Goal: Information Seeking & Learning: Learn about a topic

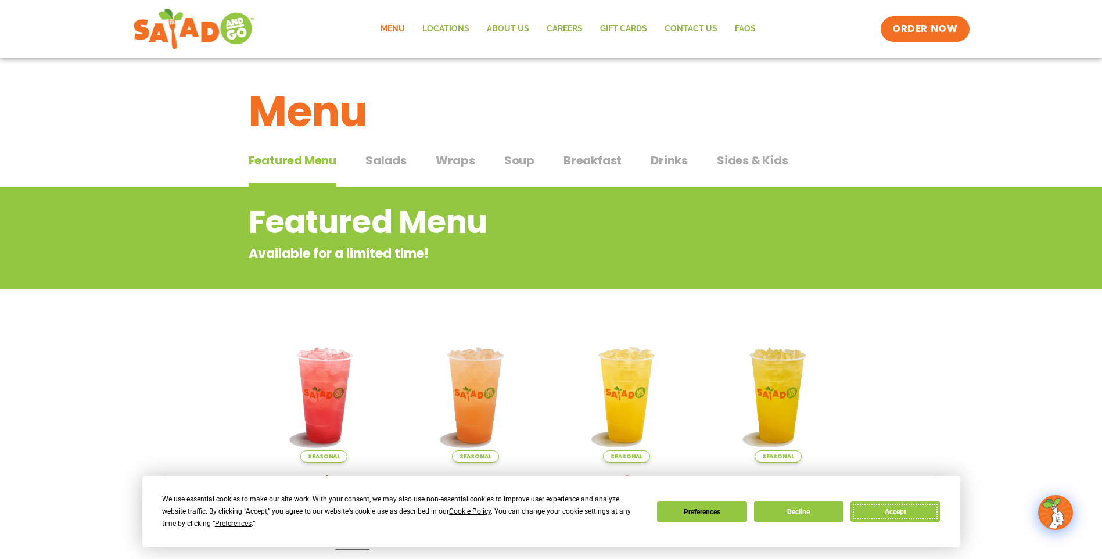
click at [892, 509] on button "Accept" at bounding box center [894, 511] width 89 height 20
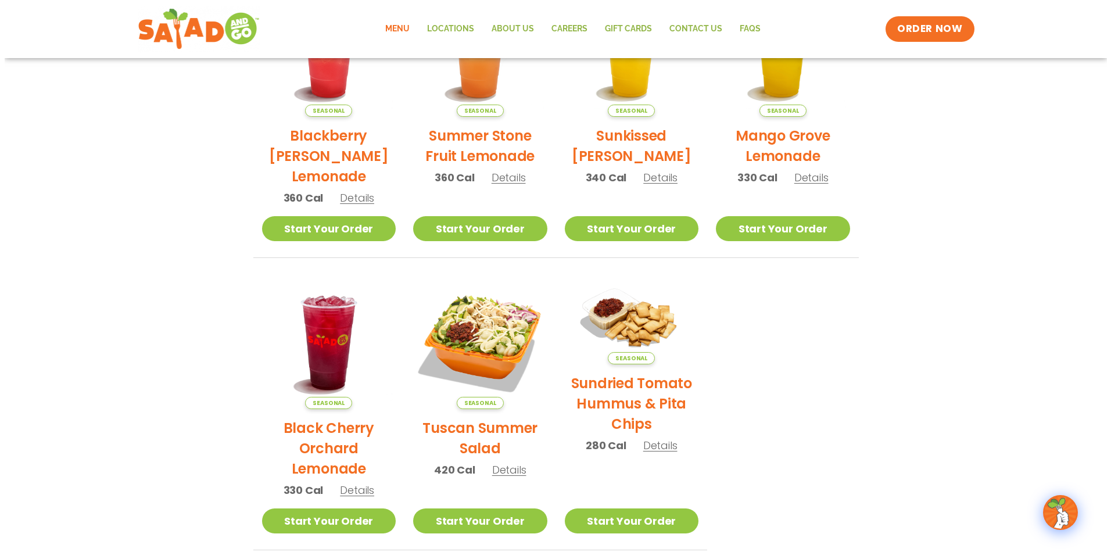
scroll to position [349, 0]
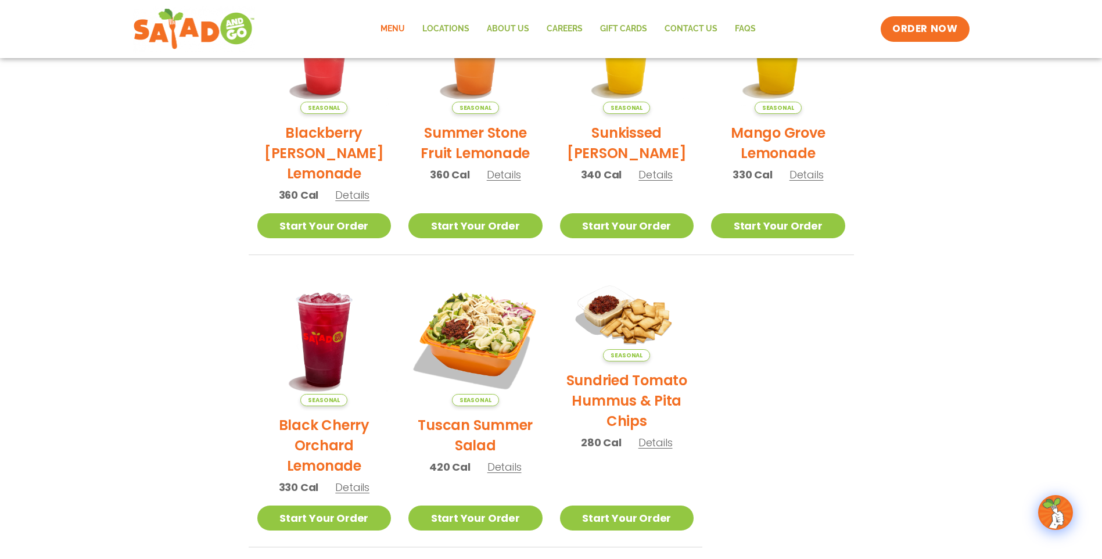
click at [510, 468] on span "Details" at bounding box center [504, 466] width 34 height 15
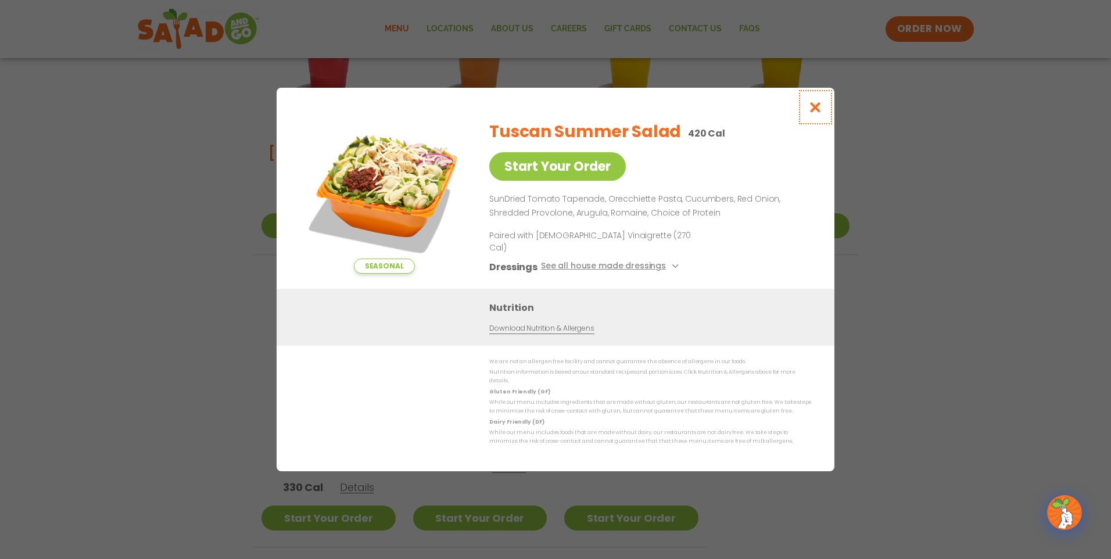
click at [820, 113] on icon "Close modal" at bounding box center [815, 107] width 15 height 12
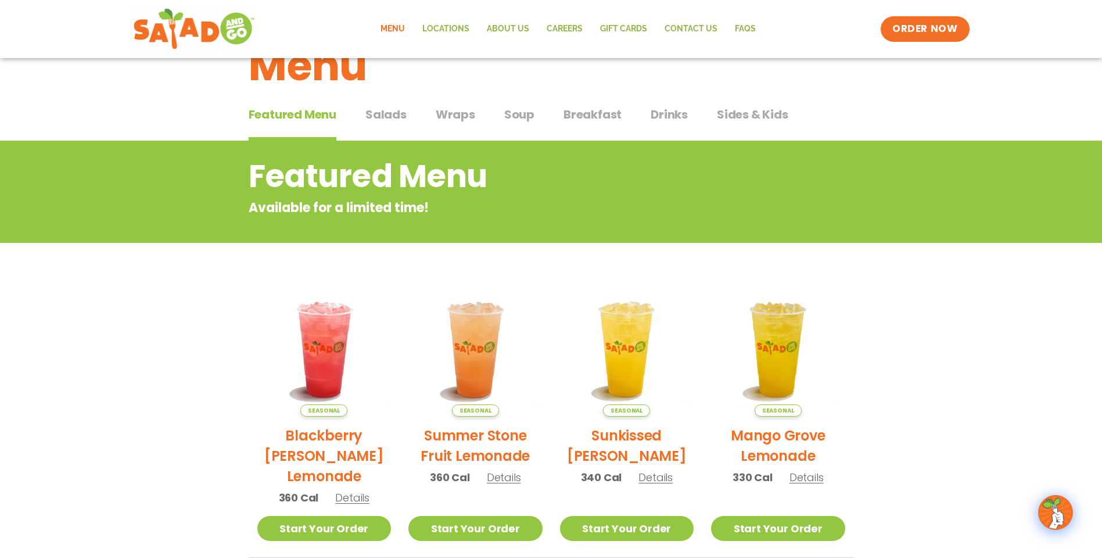
scroll to position [0, 0]
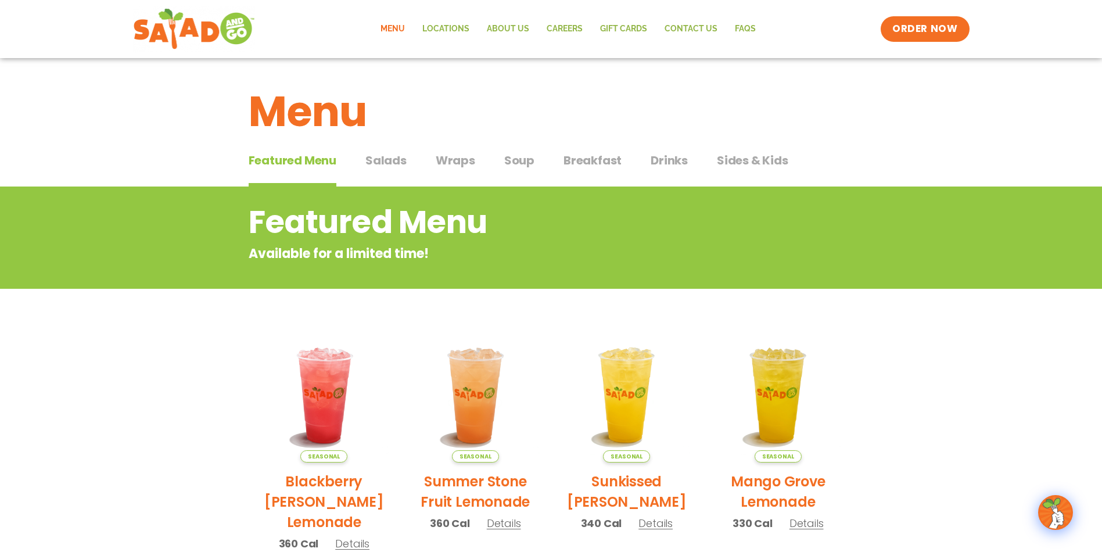
click at [524, 160] on span "Soup" at bounding box center [519, 160] width 30 height 17
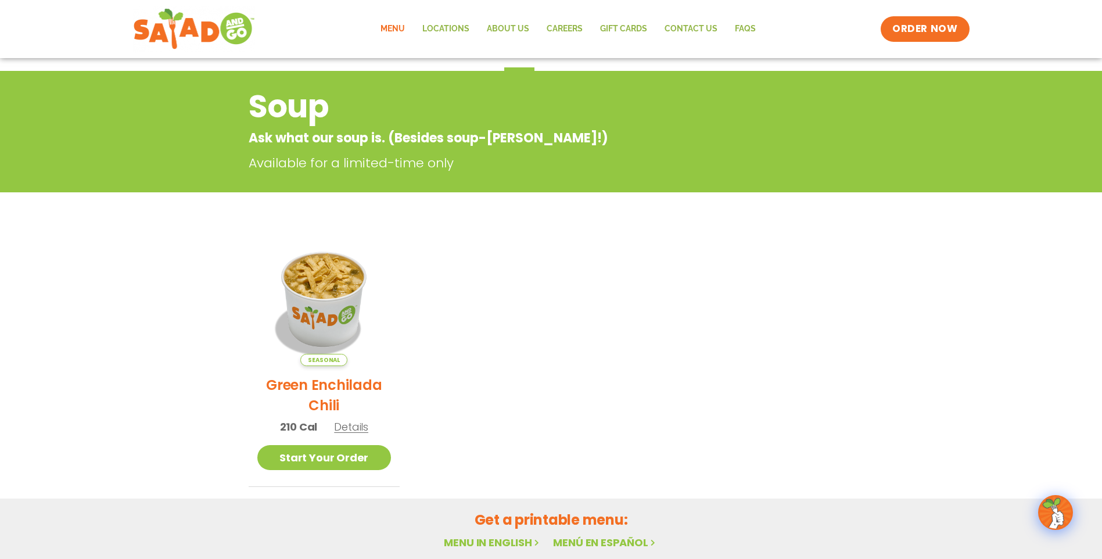
scroll to position [116, 0]
click at [358, 426] on span "Details" at bounding box center [351, 426] width 34 height 15
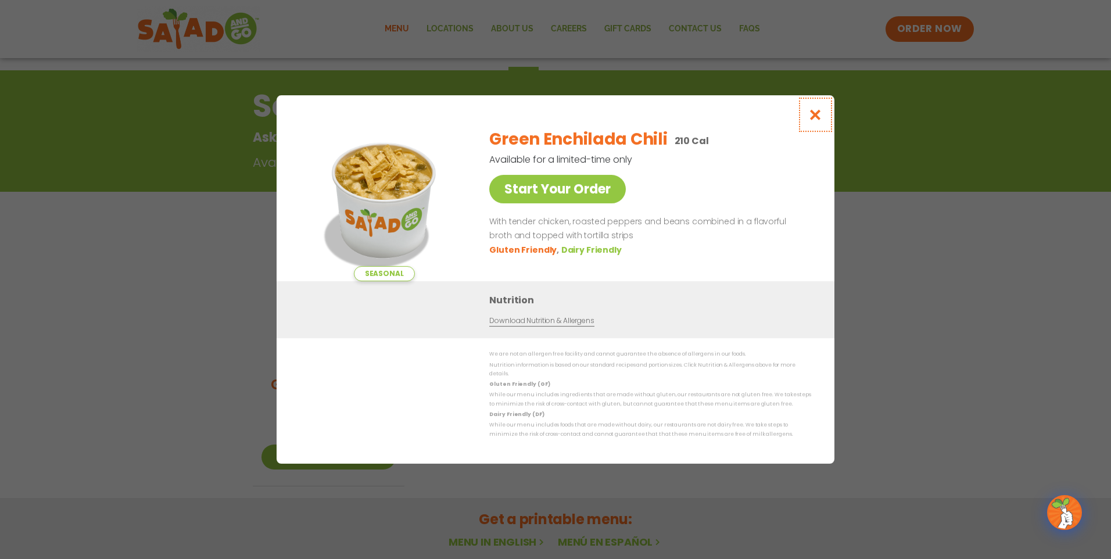
click at [818, 117] on icon "Close modal" at bounding box center [815, 115] width 15 height 12
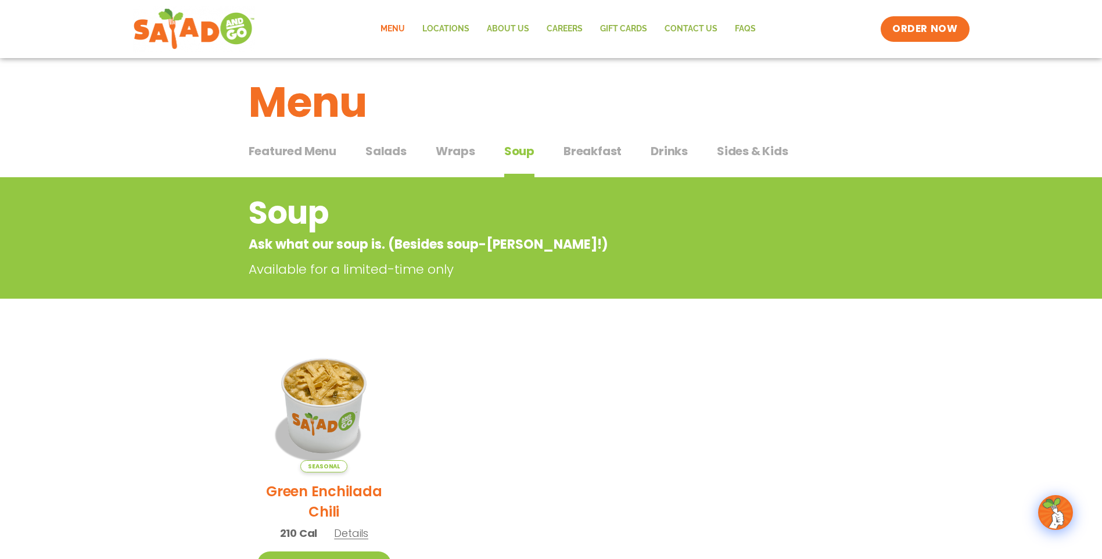
scroll to position [0, 0]
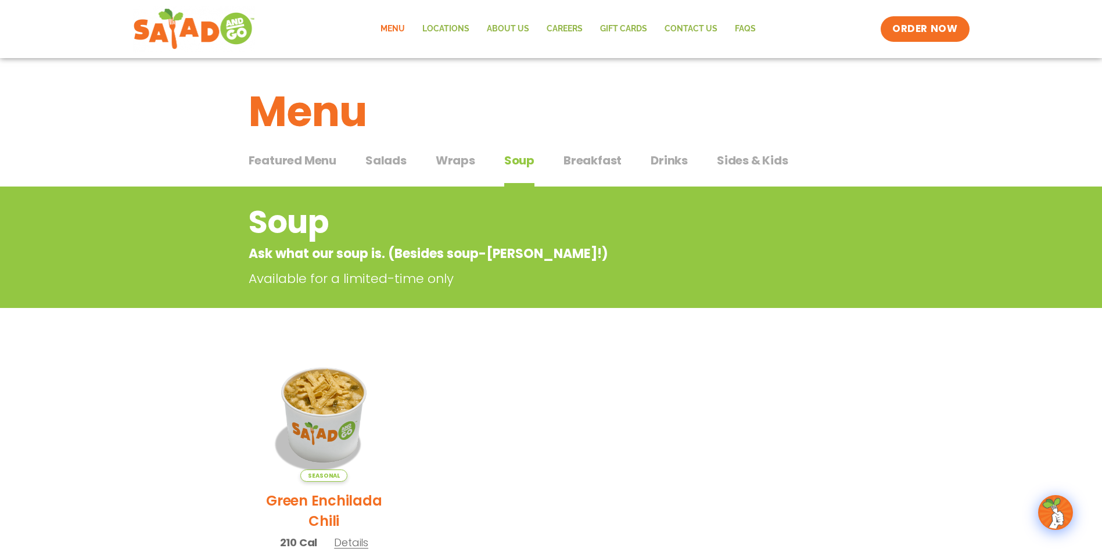
click at [324, 160] on span "Featured Menu" at bounding box center [293, 160] width 88 height 17
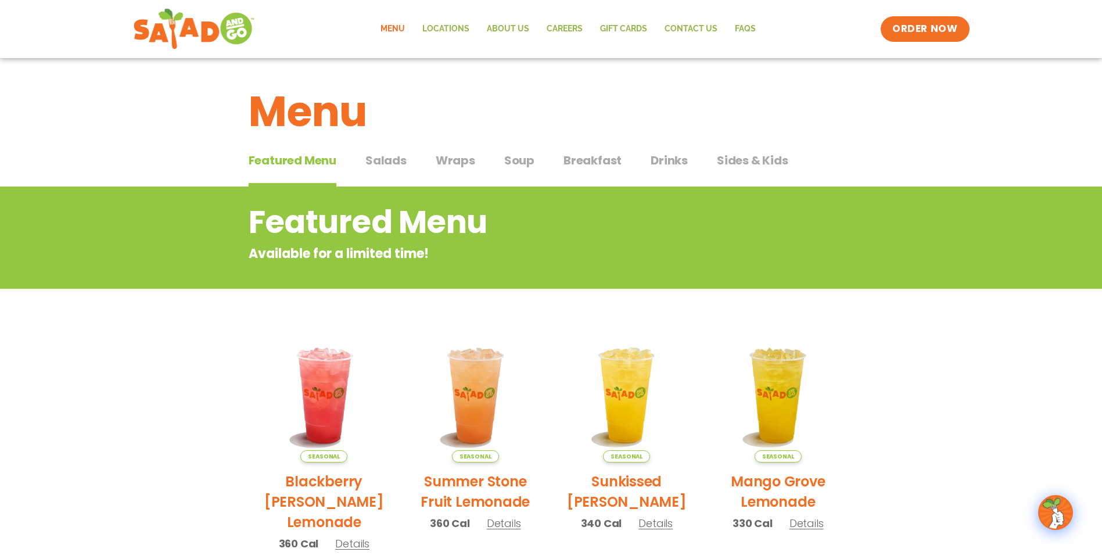
click at [390, 162] on span "Salads" at bounding box center [385, 160] width 41 height 17
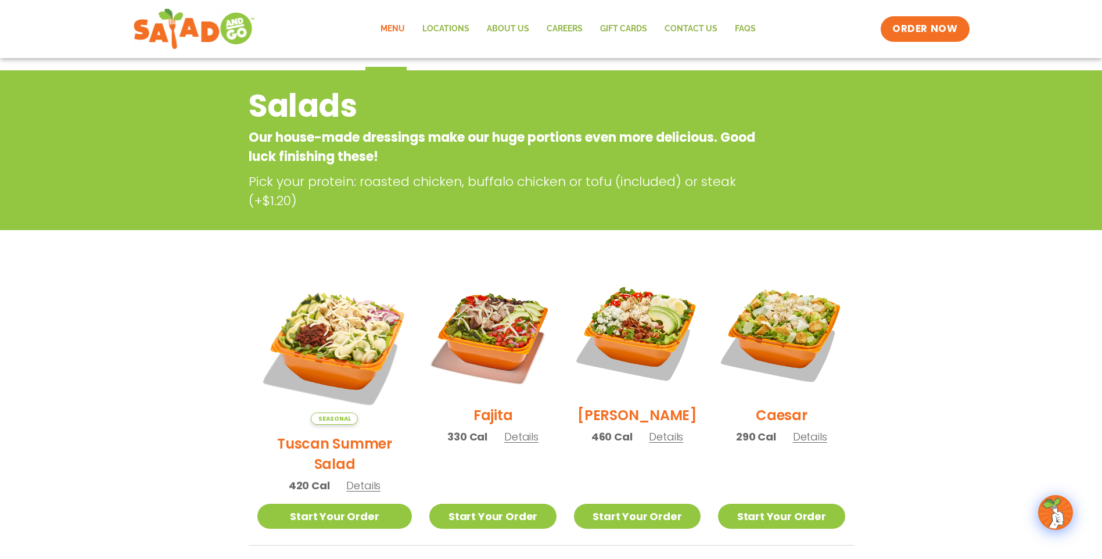
scroll to position [290, 0]
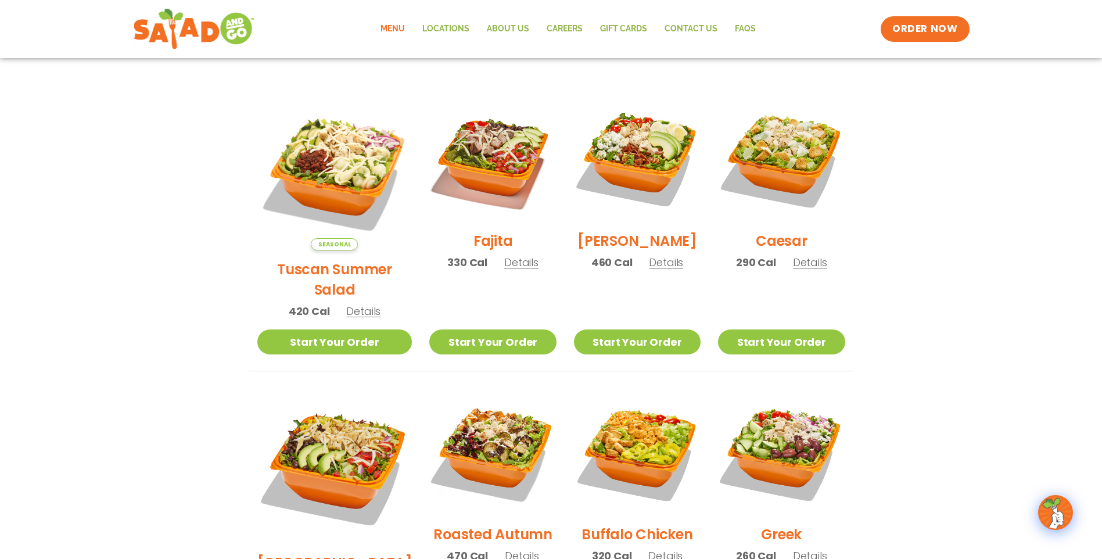
click at [504, 270] on span "Details" at bounding box center [521, 262] width 34 height 15
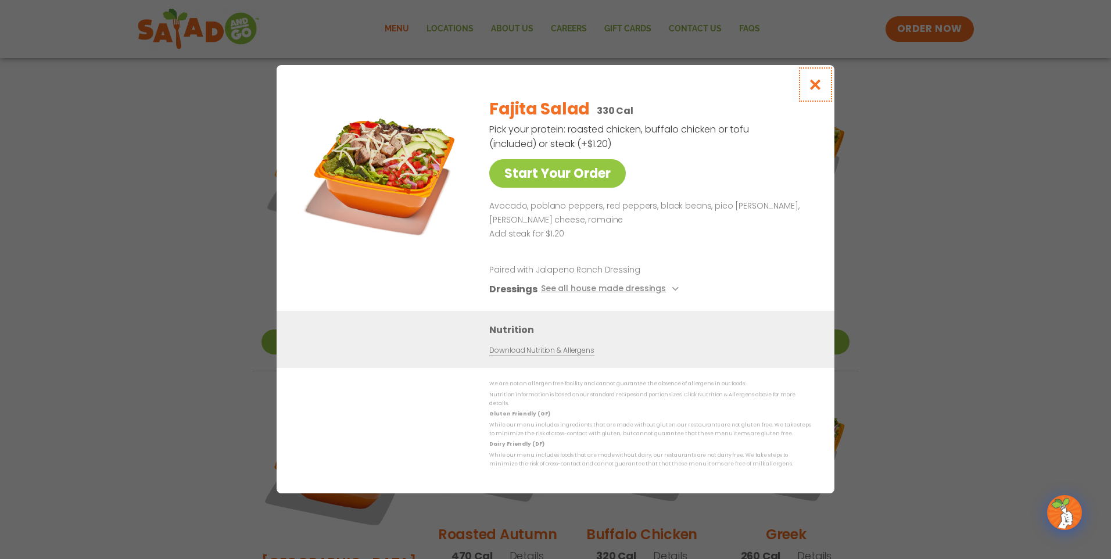
click at [812, 90] on icon "Close modal" at bounding box center [815, 84] width 15 height 12
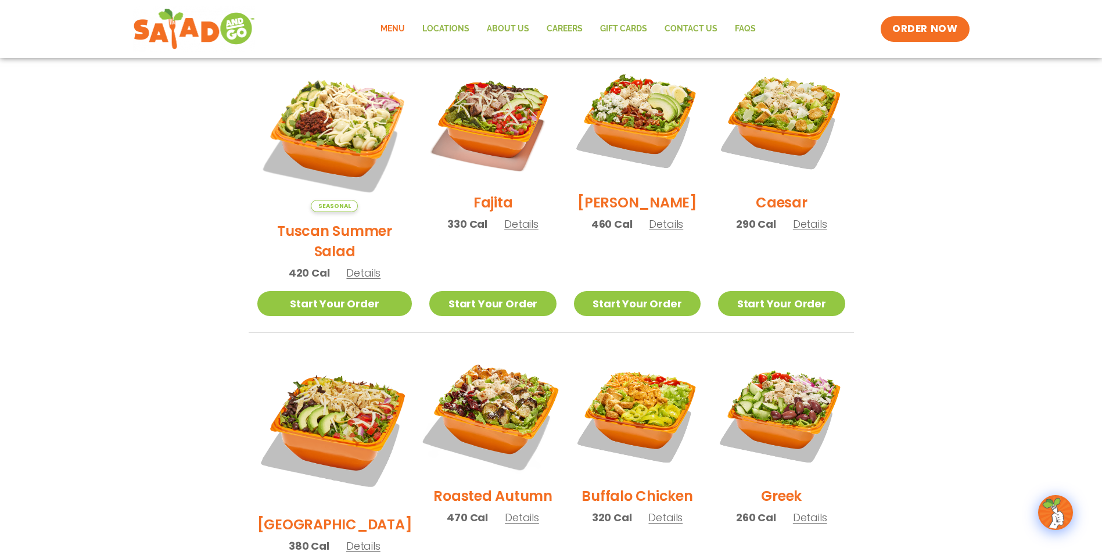
scroll to position [349, 0]
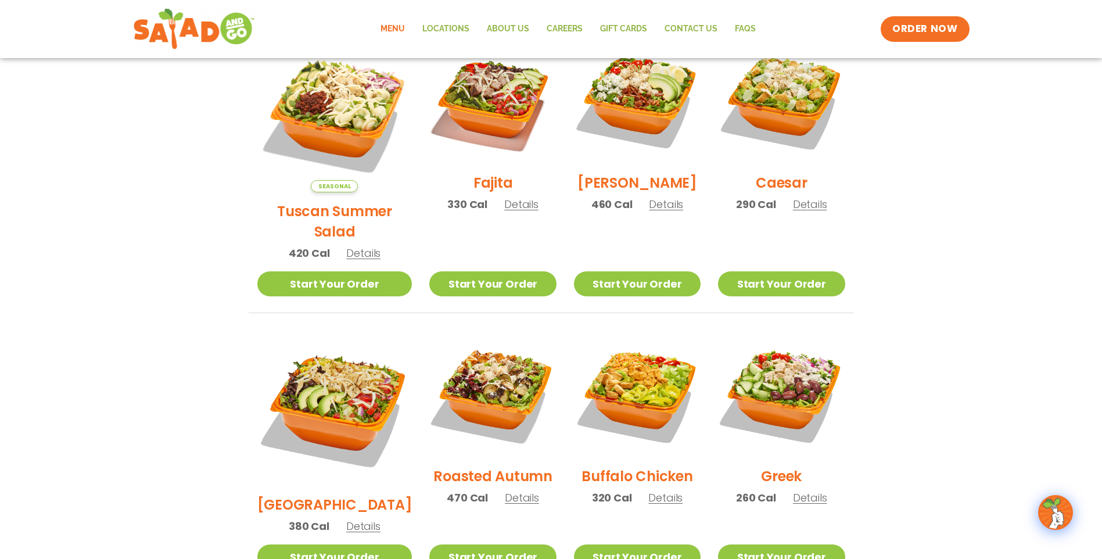
click at [515, 490] on span "Details" at bounding box center [522, 497] width 34 height 15
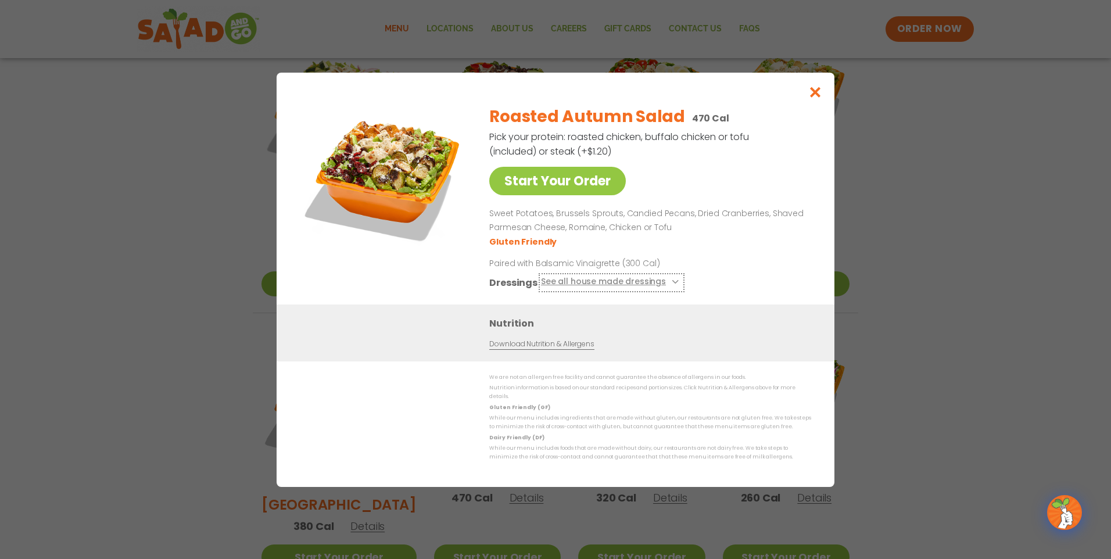
click at [667, 285] on button "See all house made dressings" at bounding box center [611, 282] width 141 height 15
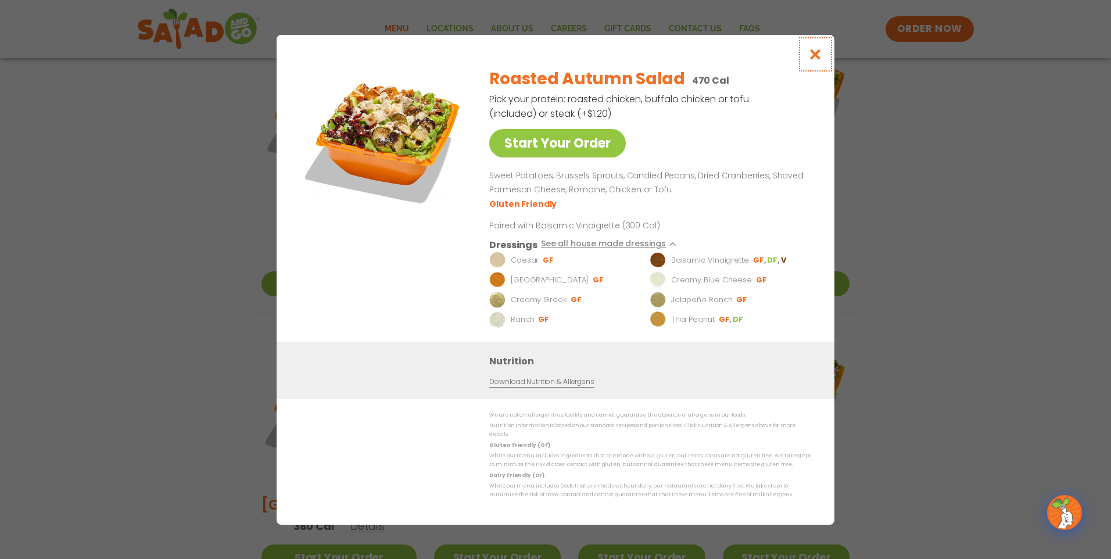
click at [818, 57] on icon "Close modal" at bounding box center [815, 54] width 15 height 12
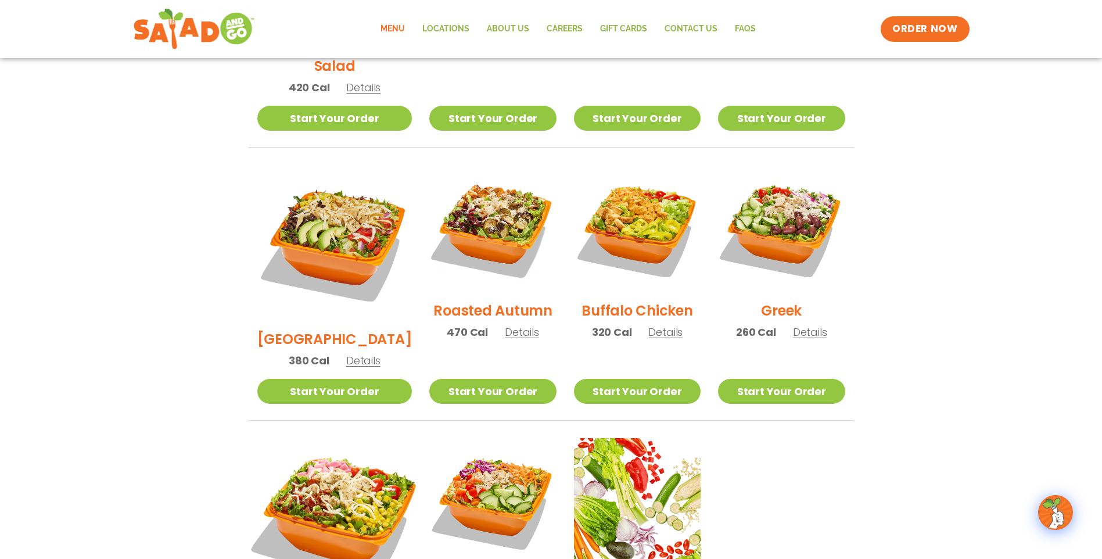
scroll to position [581, 0]
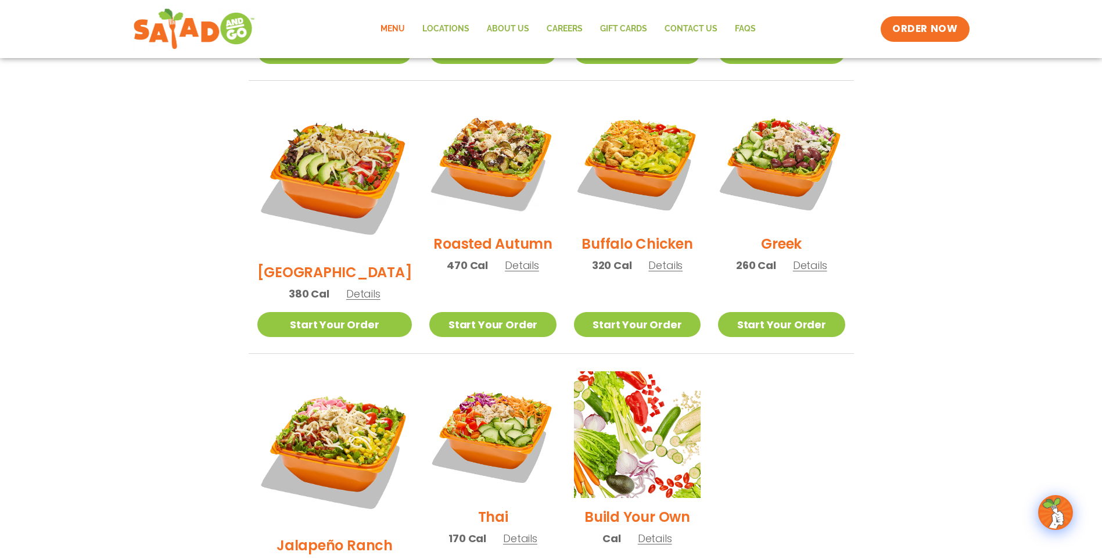
click at [514, 531] on span "Details" at bounding box center [520, 538] width 34 height 15
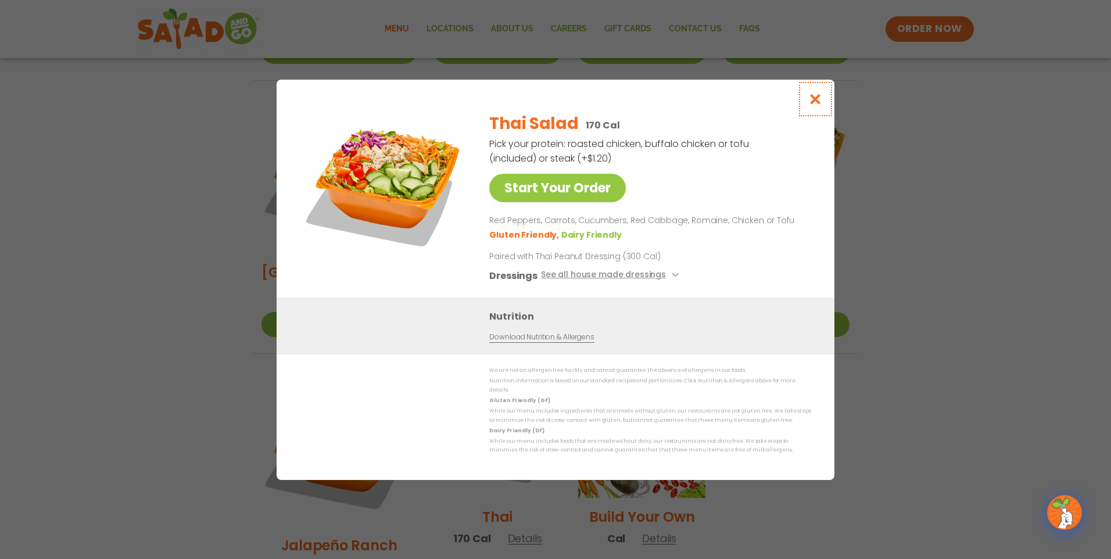
click at [813, 105] on icon "Close modal" at bounding box center [815, 99] width 15 height 12
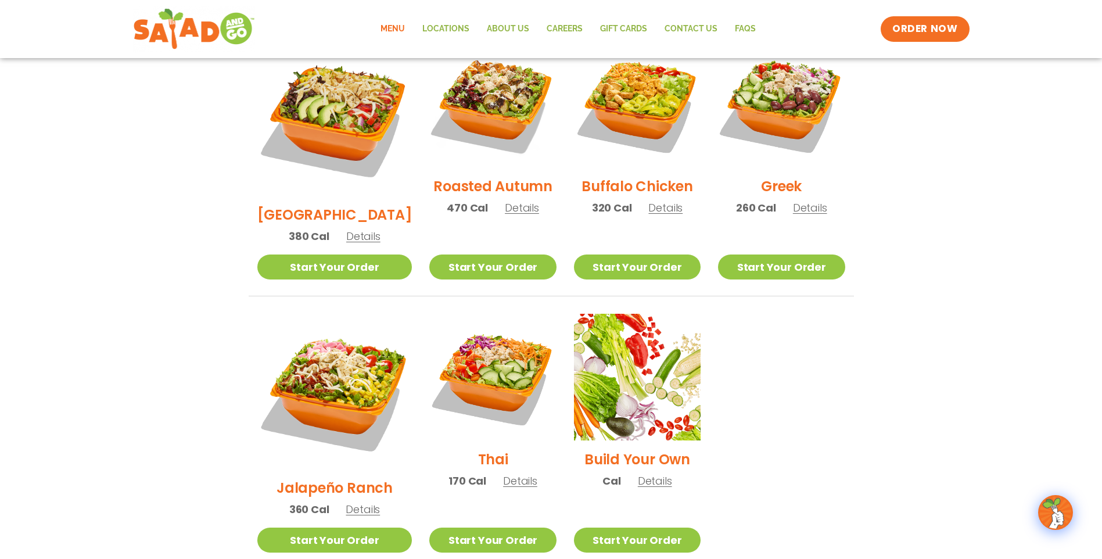
scroll to position [639, 0]
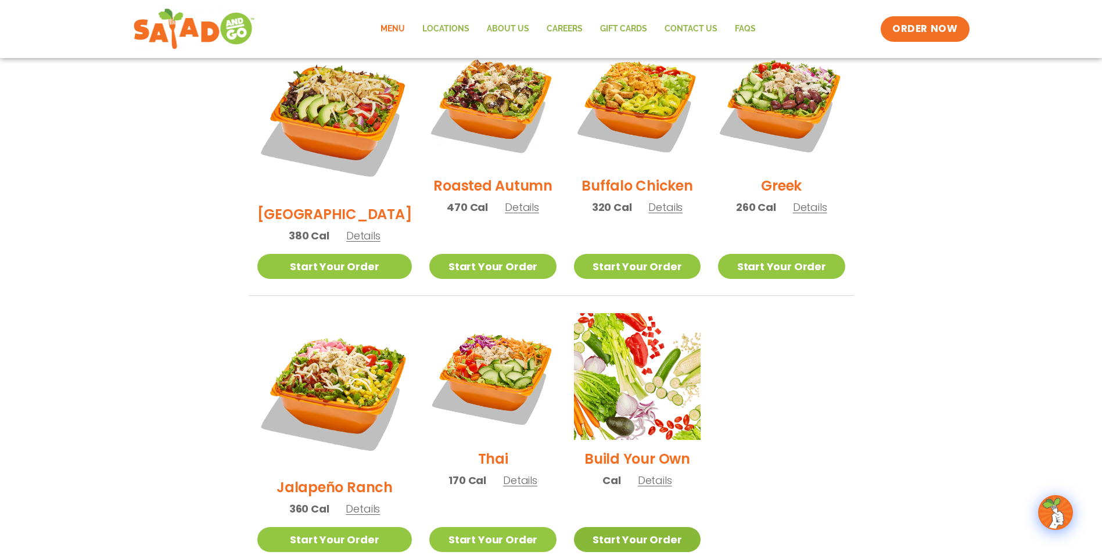
click at [629, 527] on link "Start Your Order" at bounding box center [637, 539] width 127 height 25
